Goal: Transaction & Acquisition: Purchase product/service

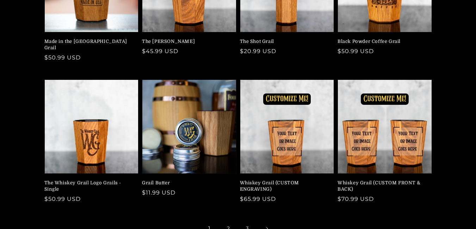
scroll to position [160, 0]
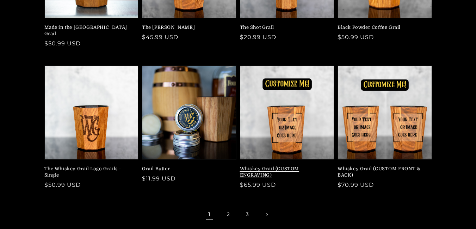
click at [289, 166] on link "Whiskey Grail (CUSTOM ENGRAVING)" at bounding box center [285, 172] width 90 height 13
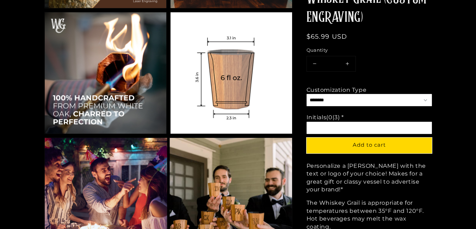
scroll to position [862, 0]
